Goal: Find contact information: Find contact information

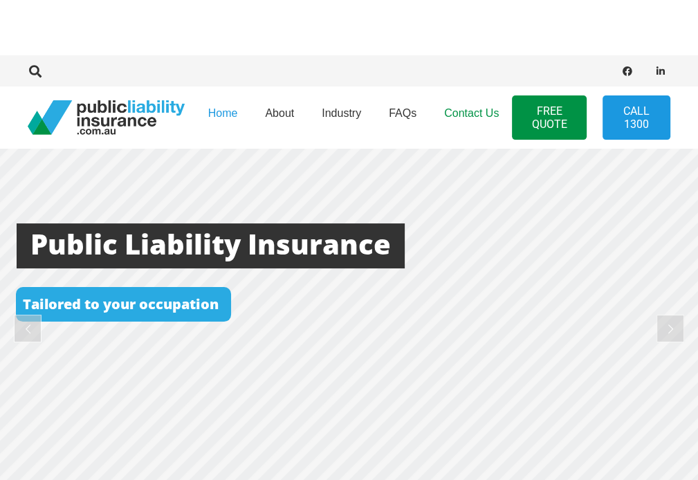
click at [457, 120] on link "Contact Us" at bounding box center [472, 117] width 82 height 71
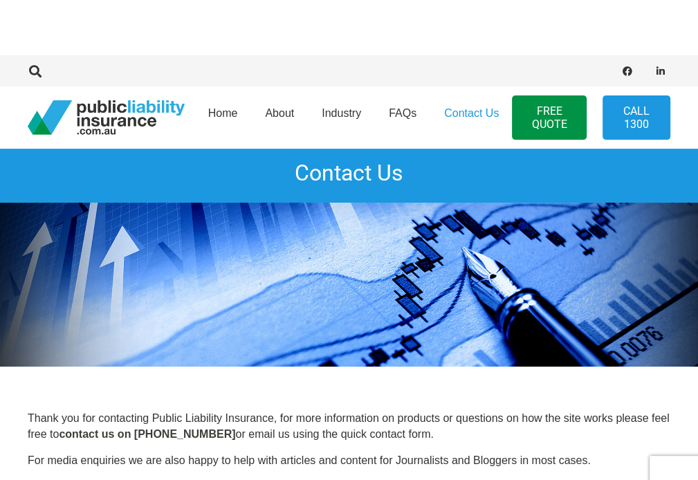
click at [475, 64] on div at bounding box center [498, 71] width 345 height 19
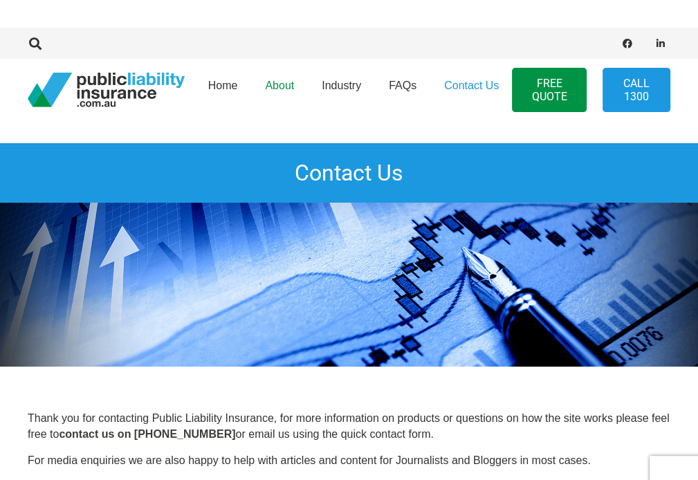
click at [284, 82] on span "About" at bounding box center [279, 86] width 29 height 12
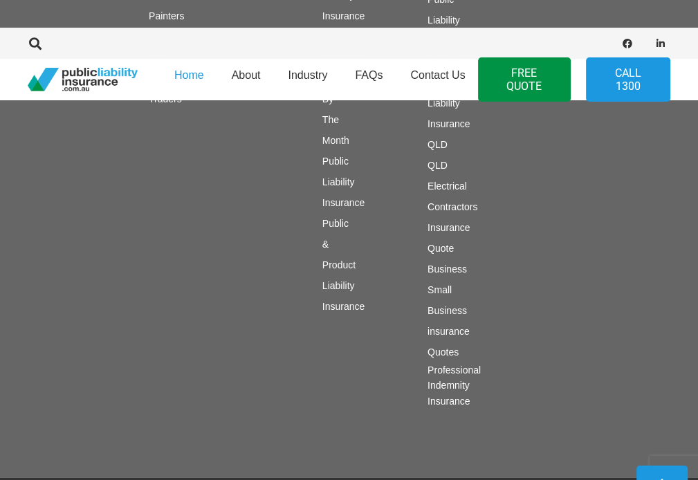
scroll to position [2903, 0]
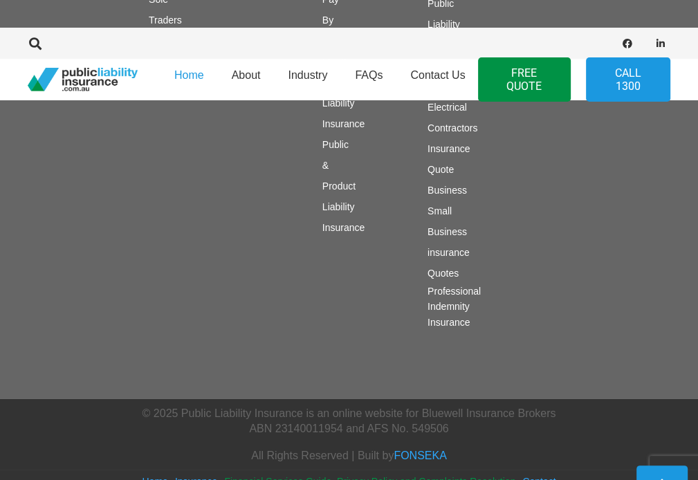
click at [369, 476] on link "Financial Services Guide, Privacy Policy and Complaints Resolution" at bounding box center [369, 481] width 291 height 11
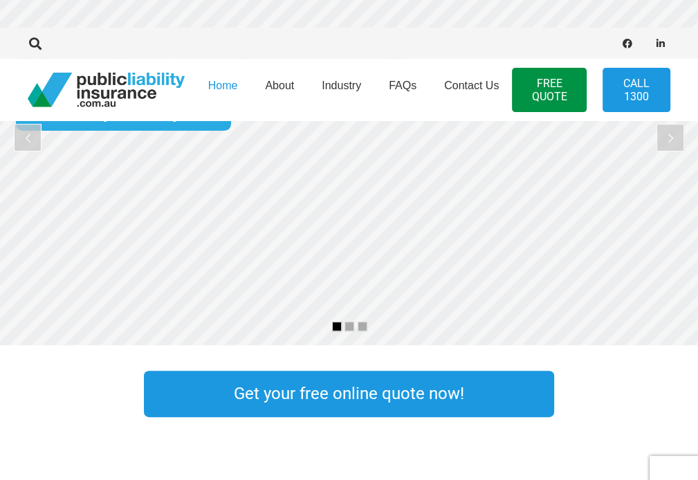
scroll to position [0, 0]
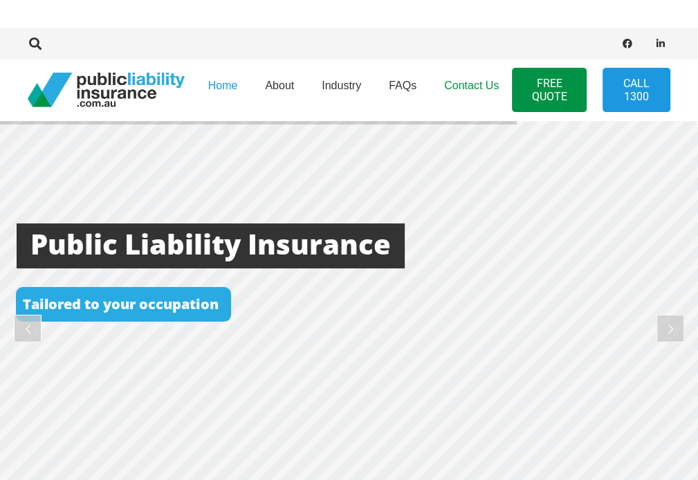
click at [465, 89] on span "Contact Us" at bounding box center [471, 86] width 55 height 12
